Goal: Navigation & Orientation: Find specific page/section

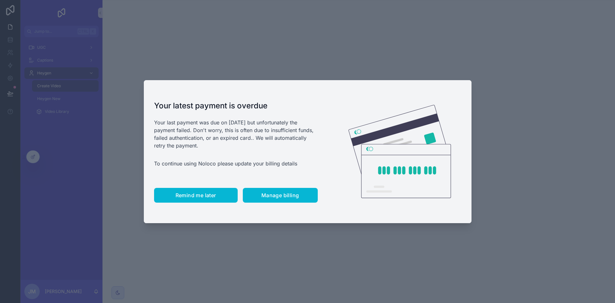
click at [201, 199] on button "Remind me later" at bounding box center [196, 195] width 84 height 15
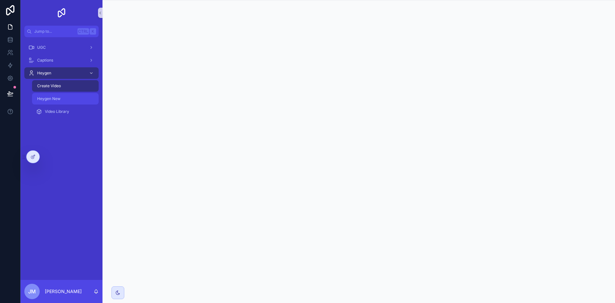
click at [62, 102] on div "Heygen New" at bounding box center [65, 99] width 59 height 10
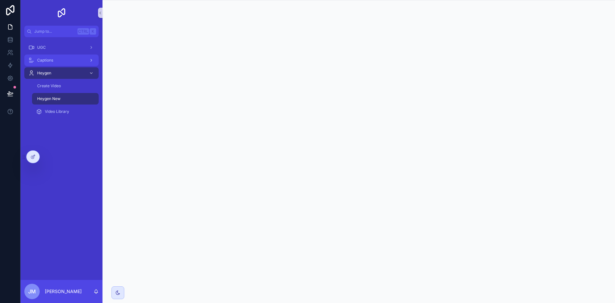
click at [58, 62] on div "Captions" at bounding box center [61, 60] width 67 height 10
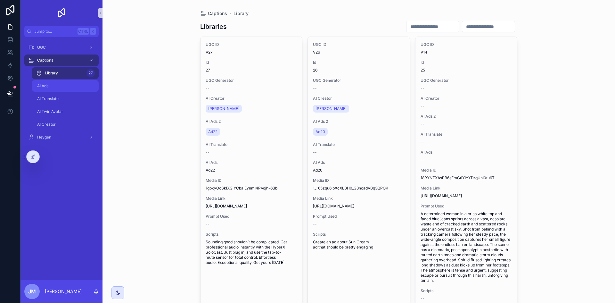
click at [54, 88] on div "AI Ads" at bounding box center [65, 86] width 59 height 10
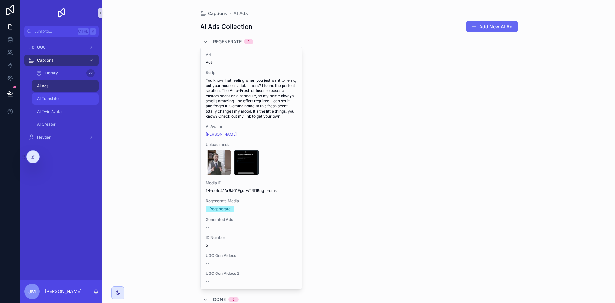
click at [58, 101] on span "AI Translate" at bounding box center [47, 98] width 21 height 5
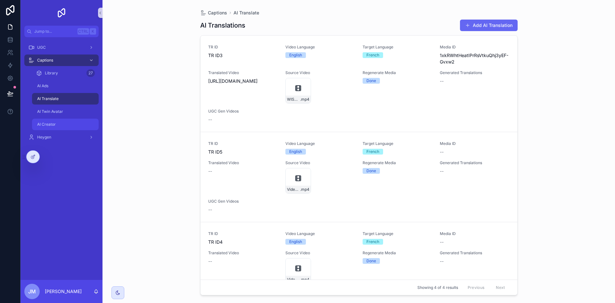
click at [57, 127] on div "AI Creator" at bounding box center [65, 124] width 59 height 10
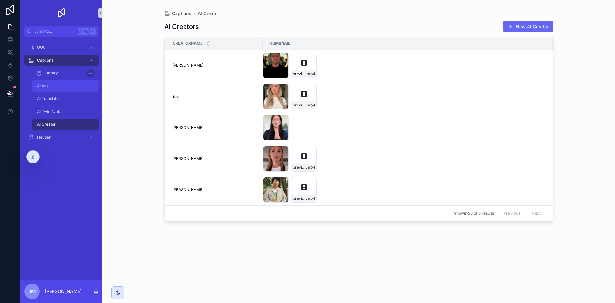
click at [55, 88] on div "AI Ads" at bounding box center [65, 86] width 59 height 10
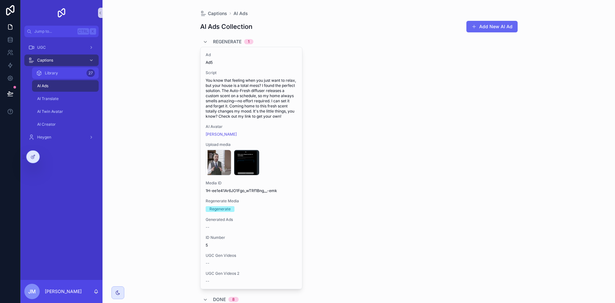
click at [57, 75] on span "Library" at bounding box center [51, 73] width 13 height 5
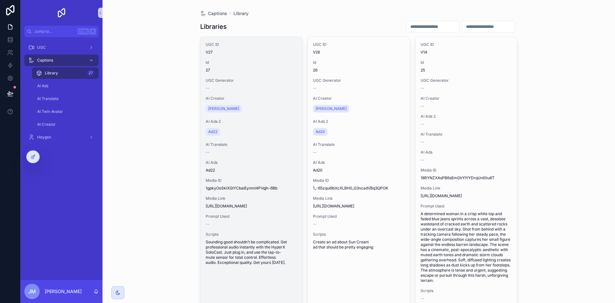
click at [248, 83] on span "UGC Generator" at bounding box center [252, 80] width 92 height 5
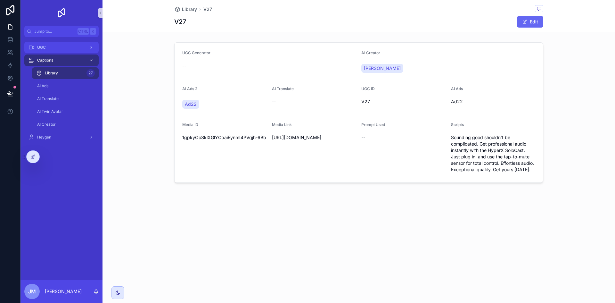
click at [55, 50] on div "UGC" at bounding box center [61, 47] width 67 height 10
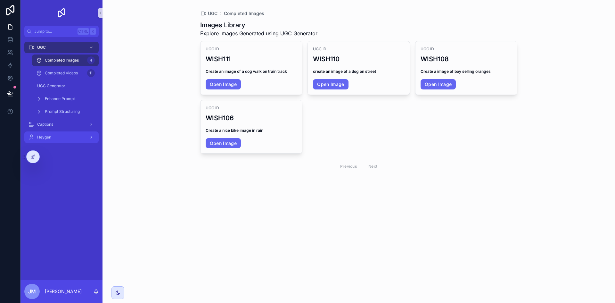
click at [54, 138] on div "Heygen" at bounding box center [61, 137] width 67 height 10
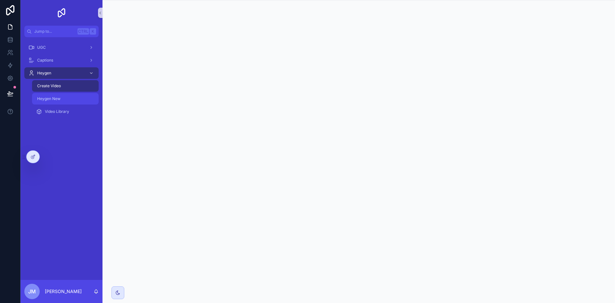
click at [50, 95] on div "Heygen New" at bounding box center [65, 99] width 59 height 10
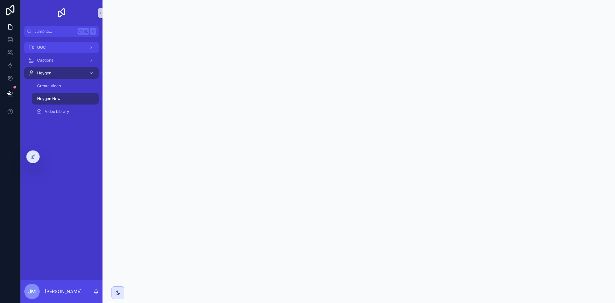
click at [63, 50] on div "UGC" at bounding box center [61, 47] width 67 height 10
